Goal: Check status: Check status

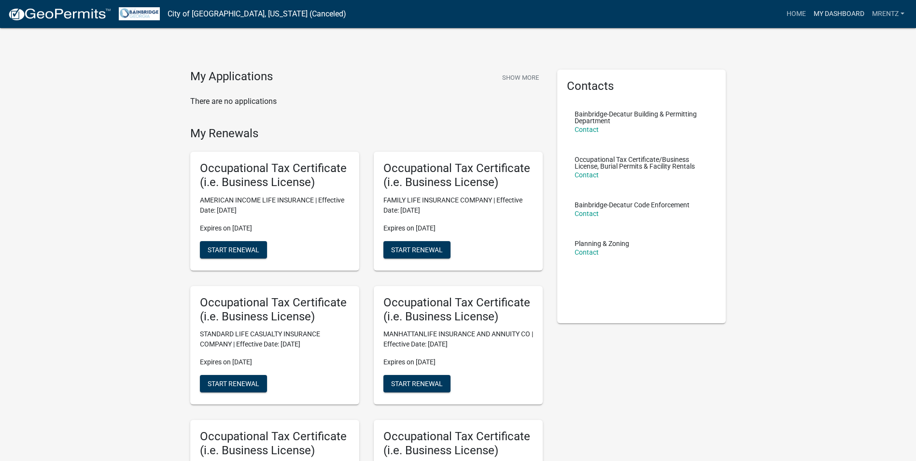
click at [826, 13] on link "My Dashboard" at bounding box center [839, 14] width 58 height 18
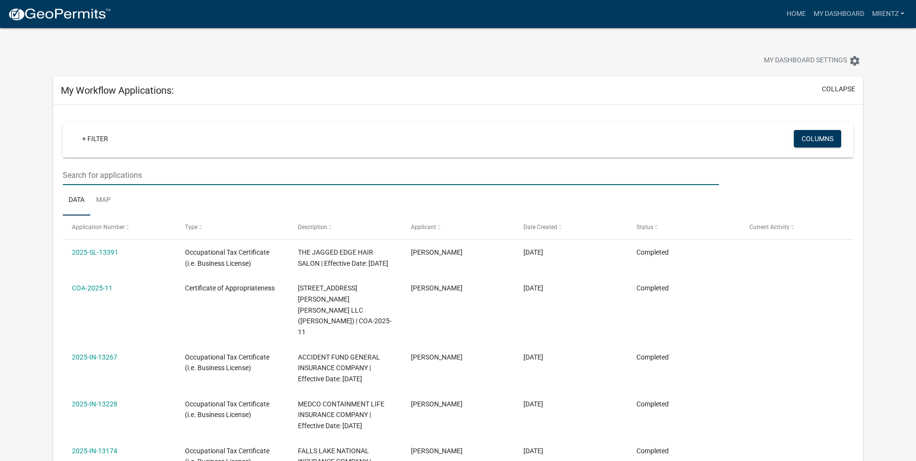
click at [108, 172] on input "text" at bounding box center [391, 175] width 656 height 20
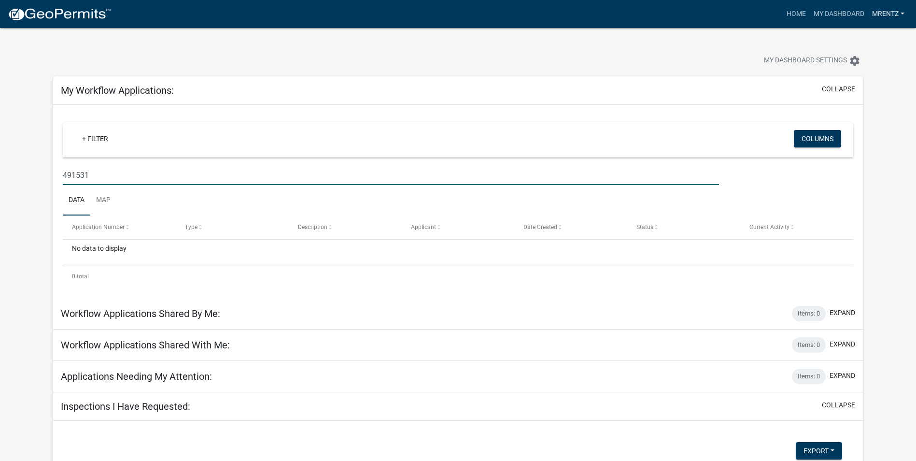
type input "491531"
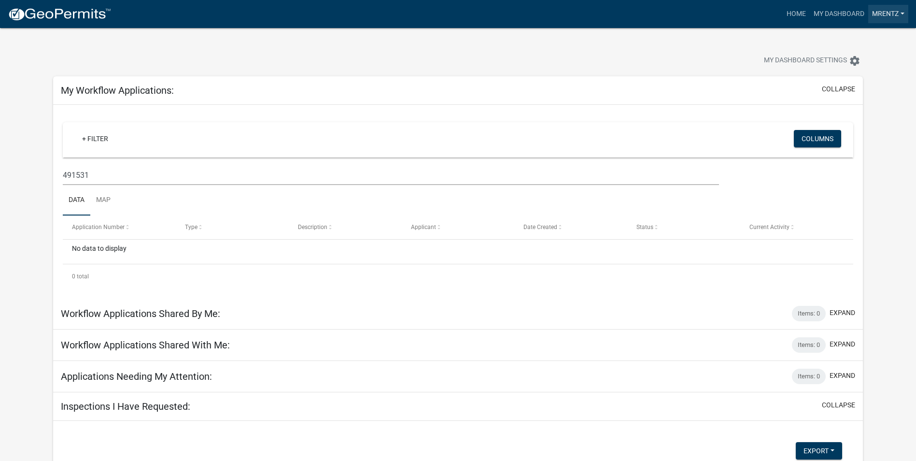
click at [884, 10] on link "Mrentz" at bounding box center [889, 14] width 40 height 18
click at [879, 34] on link "Account" at bounding box center [869, 39] width 77 height 23
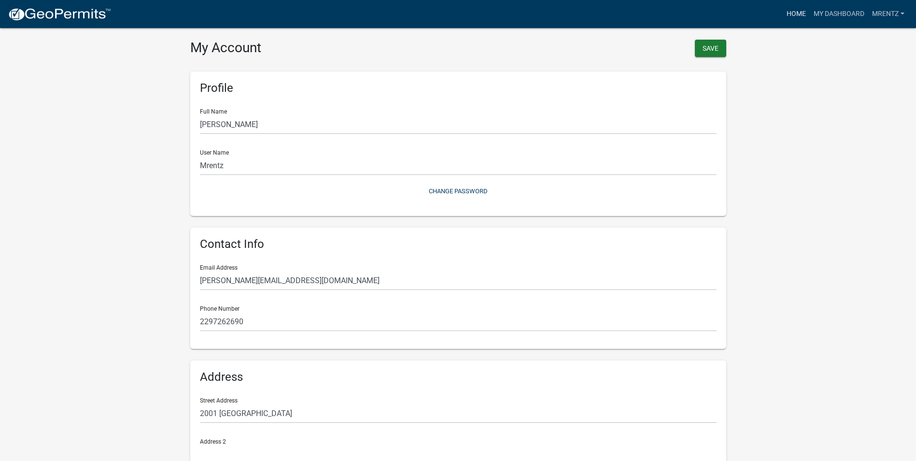
click at [797, 15] on link "Home" at bounding box center [796, 14] width 27 height 18
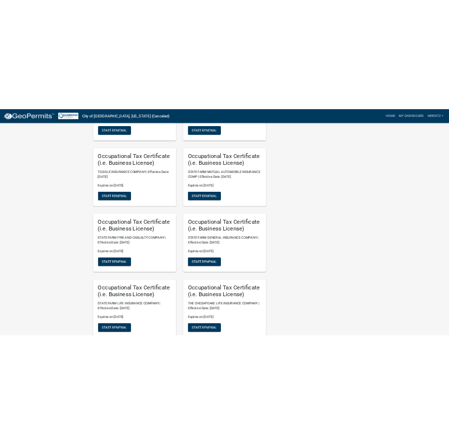
scroll to position [882, 0]
